Goal: Transaction & Acquisition: Purchase product/service

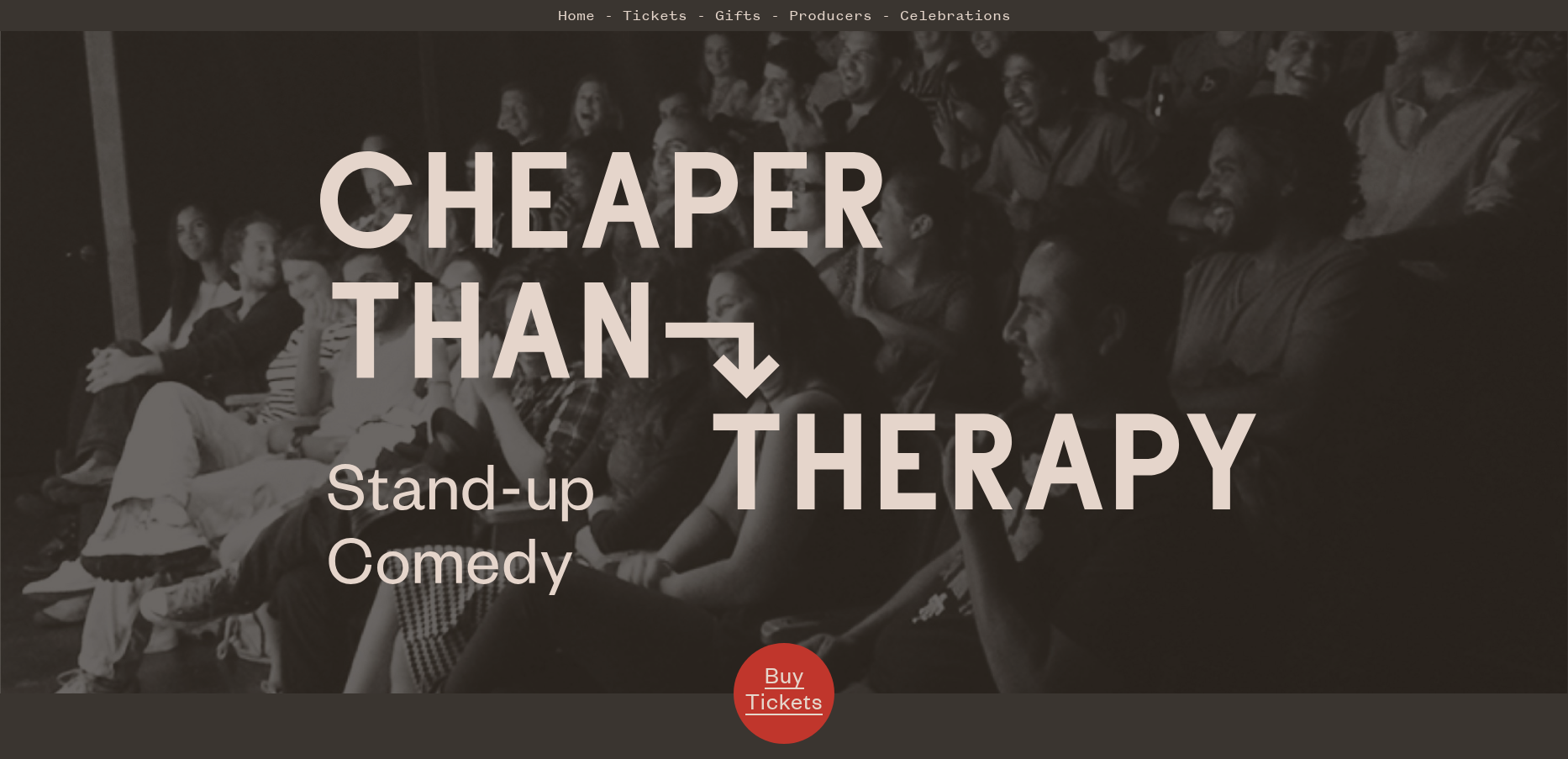
click at [797, 687] on span "Buy Tickets" at bounding box center [784, 689] width 77 height 54
click at [941, 23] on link "Celebrations" at bounding box center [956, 15] width 111 height 34
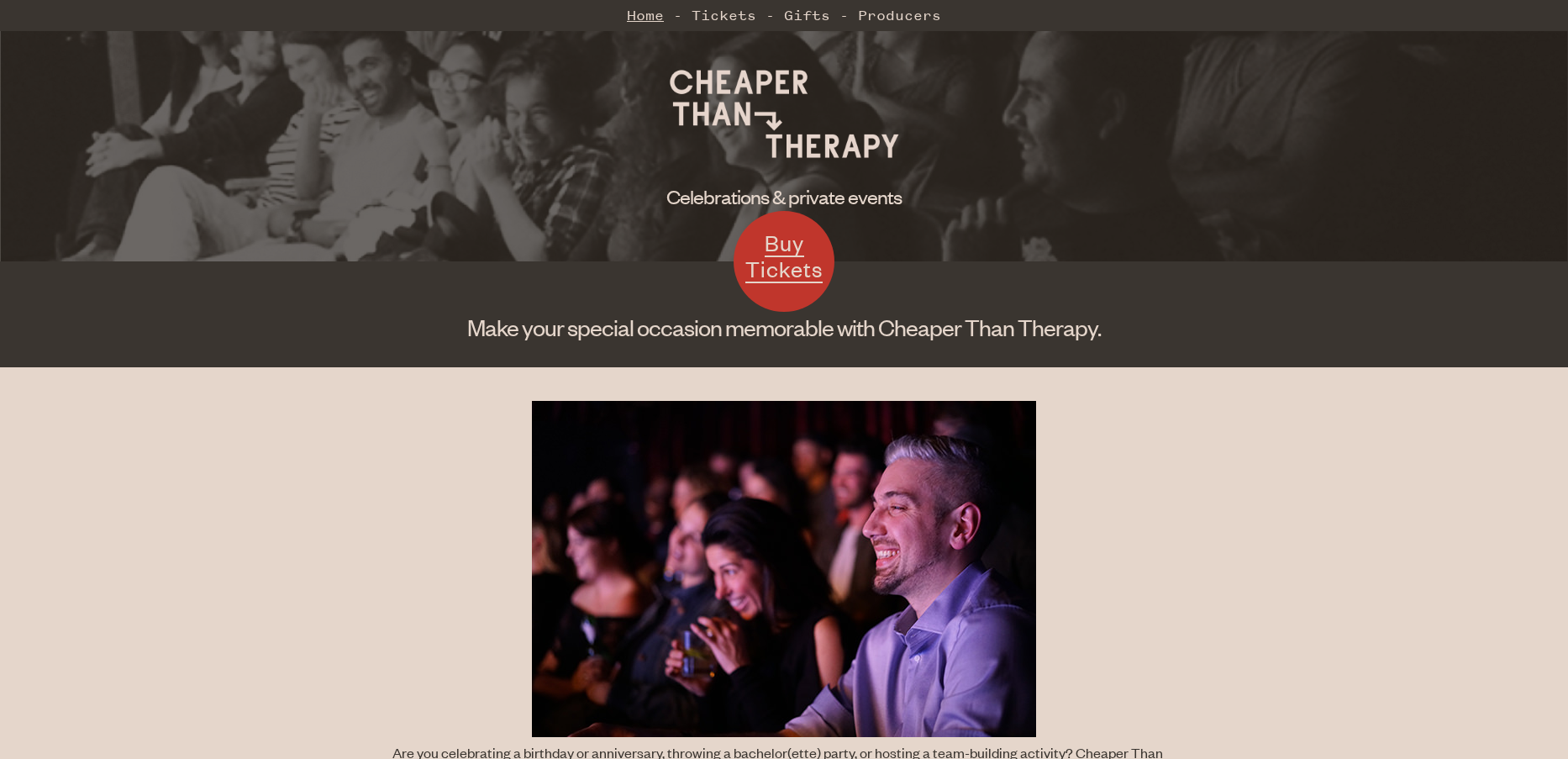
click at [636, 14] on link "Home" at bounding box center [645, 15] width 37 height 34
click at [791, 265] on span "Buy Tickets" at bounding box center [784, 256] width 77 height 54
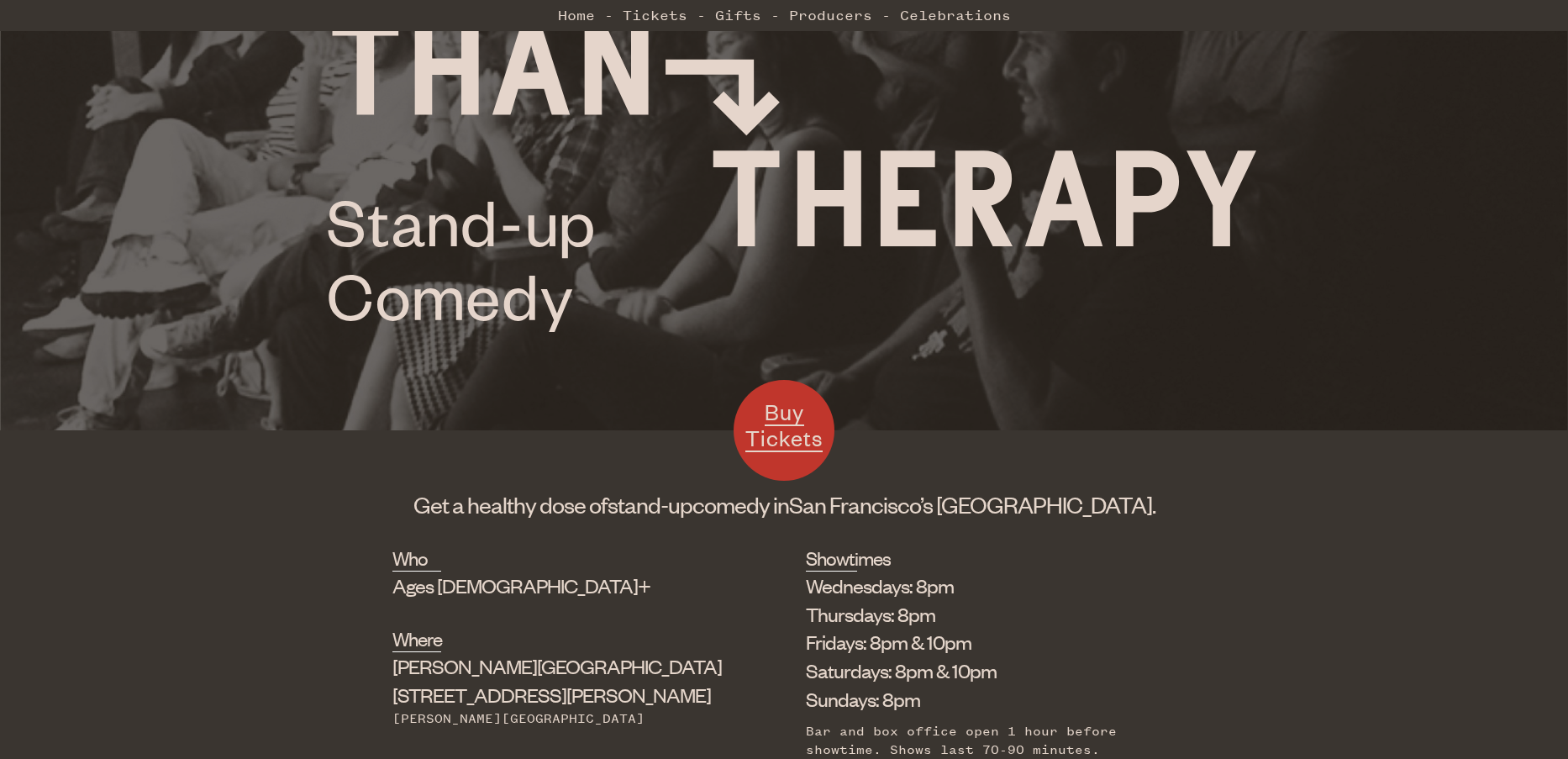
scroll to position [599, 0]
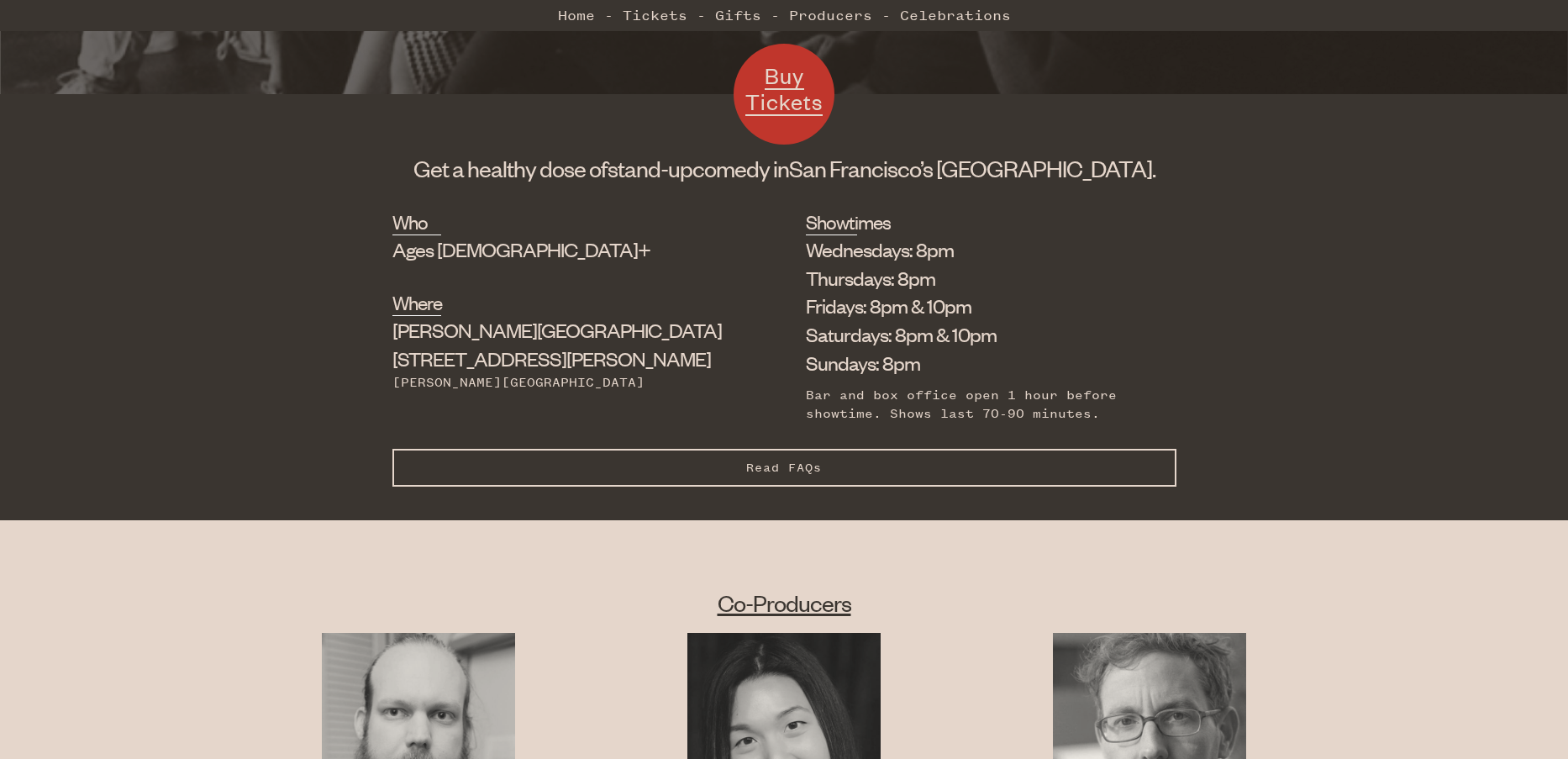
click at [791, 467] on span "Read FAQs" at bounding box center [784, 467] width 76 height 14
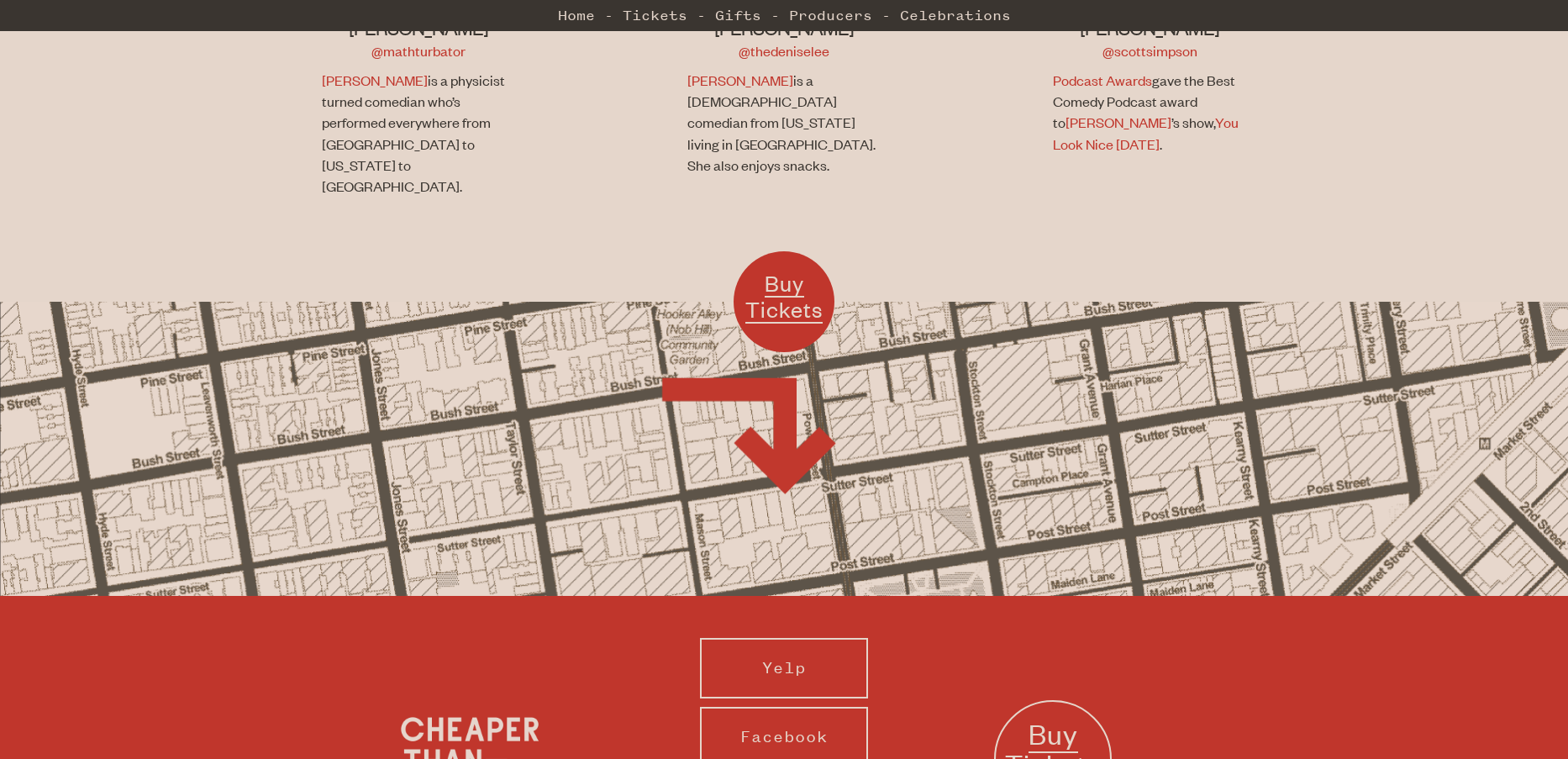
scroll to position [2617, 0]
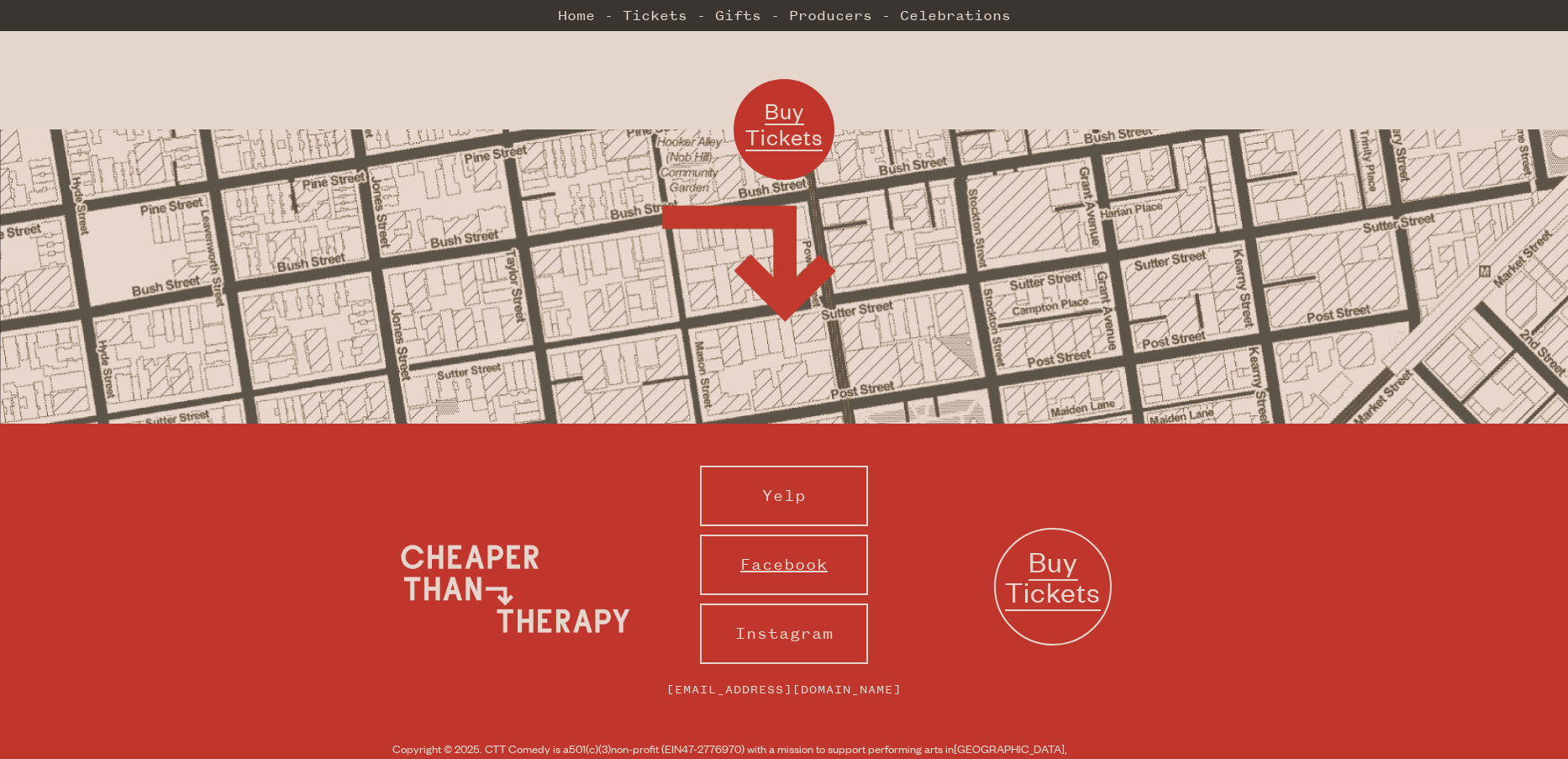
click at [828, 534] on link "Facebook" at bounding box center [784, 565] width 168 height 60
